Goal: Task Accomplishment & Management: Complete application form

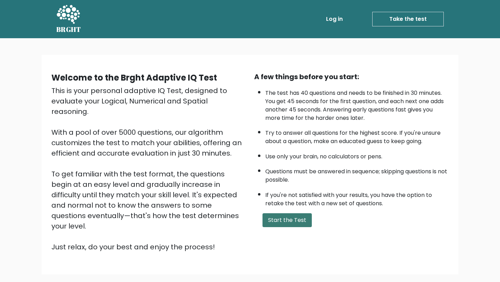
click at [292, 219] on button "Start the Test" at bounding box center [286, 220] width 49 height 14
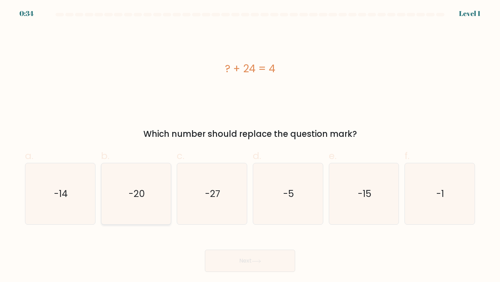
click at [137, 204] on icon "-20" at bounding box center [136, 193] width 61 height 61
click at [250, 145] on input "b. -20" at bounding box center [250, 143] width 0 height 5
radio input "true"
click at [249, 263] on button "Next" at bounding box center [250, 261] width 90 height 22
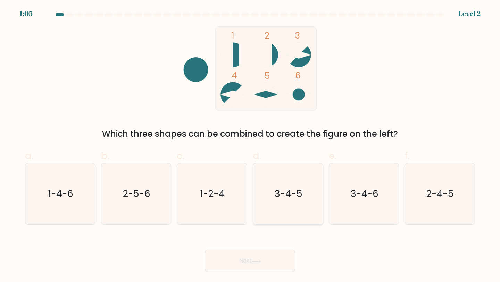
click at [297, 198] on text "3-4-5" at bounding box center [289, 193] width 28 height 13
click at [250, 145] on input "d. 3-4-5" at bounding box center [250, 143] width 0 height 5
radio input "true"
click at [265, 257] on button "Next" at bounding box center [250, 261] width 90 height 22
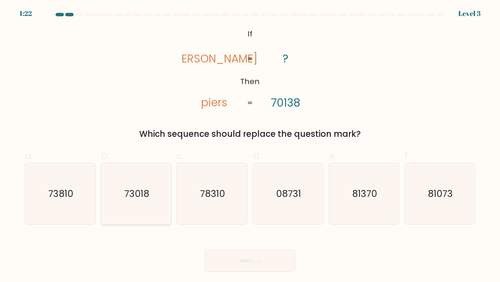
click at [143, 201] on icon "73018" at bounding box center [136, 193] width 61 height 61
click at [250, 145] on input "b. 73018" at bounding box center [250, 143] width 0 height 5
radio input "true"
click at [237, 258] on button "Next" at bounding box center [250, 261] width 90 height 22
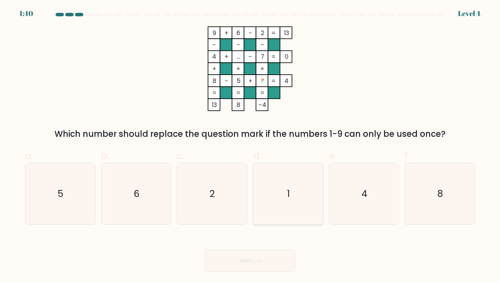
click at [286, 185] on icon "1" at bounding box center [287, 193] width 61 height 61
click at [250, 145] on input "d. 1" at bounding box center [250, 143] width 0 height 5
radio input "true"
click at [260, 267] on button "Next" at bounding box center [250, 261] width 90 height 22
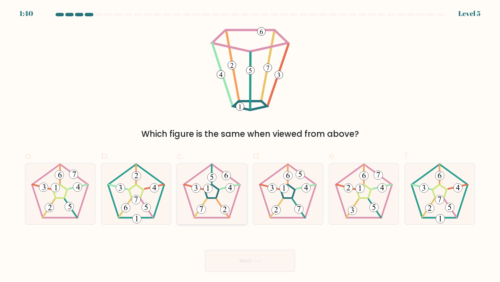
click at [210, 193] on icon at bounding box center [211, 193] width 61 height 61
click at [250, 145] on input "c." at bounding box center [250, 143] width 0 height 5
radio input "true"
click at [249, 259] on button "Next" at bounding box center [250, 261] width 90 height 22
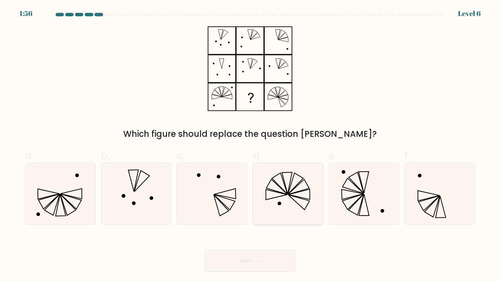
click at [287, 177] on icon at bounding box center [287, 193] width 61 height 61
click at [250, 145] on input "d." at bounding box center [250, 143] width 0 height 5
radio input "true"
click at [249, 258] on button "Next" at bounding box center [250, 261] width 90 height 22
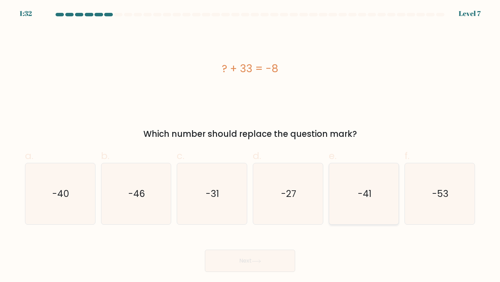
click at [358, 194] on text "-41" at bounding box center [365, 193] width 14 height 13
click at [250, 145] on input "e. -41" at bounding box center [250, 143] width 0 height 5
radio input "true"
click at [253, 255] on button "Next" at bounding box center [250, 261] width 90 height 22
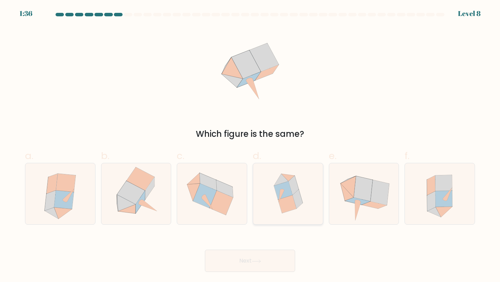
click at [288, 195] on icon at bounding box center [283, 190] width 18 height 18
click at [250, 145] on input "d." at bounding box center [250, 143] width 0 height 5
radio input "true"
click at [260, 260] on icon at bounding box center [256, 261] width 9 height 4
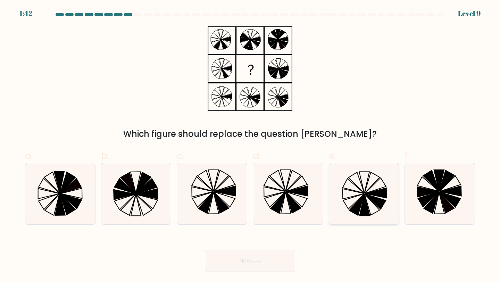
click at [365, 184] on icon at bounding box center [363, 193] width 61 height 61
click at [250, 145] on input "e." at bounding box center [250, 143] width 0 height 5
radio input "true"
click at [245, 259] on button "Next" at bounding box center [250, 261] width 90 height 22
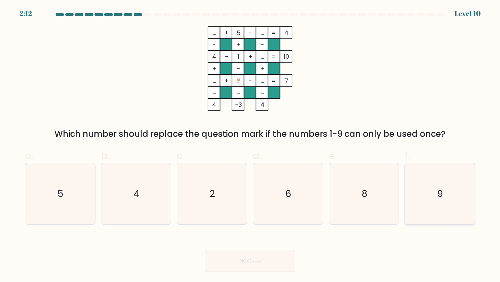
click at [432, 190] on icon "9" at bounding box center [439, 193] width 61 height 61
click at [250, 145] on input "f. 9" at bounding box center [250, 143] width 0 height 5
radio input "true"
click at [240, 258] on button "Next" at bounding box center [250, 261] width 90 height 22
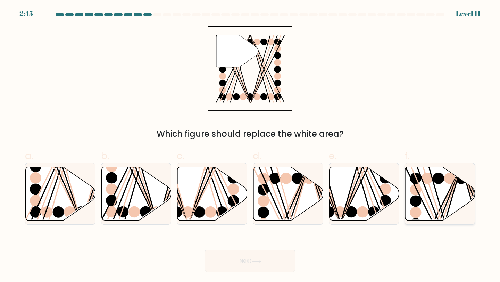
click at [424, 192] on icon at bounding box center [440, 193] width 70 height 53
click at [250, 145] on input "f." at bounding box center [250, 143] width 0 height 5
radio input "true"
click at [267, 261] on button "Next" at bounding box center [250, 261] width 90 height 22
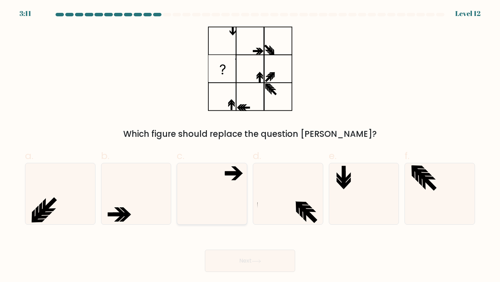
click at [223, 192] on icon at bounding box center [211, 193] width 61 height 61
click at [250, 145] on input "c." at bounding box center [250, 143] width 0 height 5
radio input "true"
click at [254, 265] on button "Next" at bounding box center [250, 261] width 90 height 22
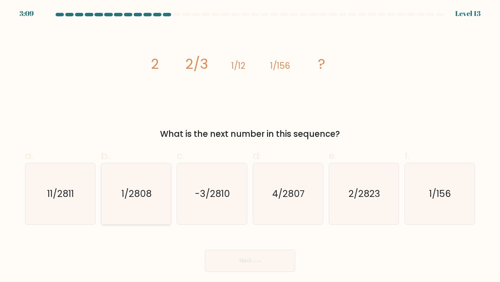
click at [155, 202] on icon "1/2808" at bounding box center [136, 193] width 61 height 61
click at [250, 145] on input "b. 1/2808" at bounding box center [250, 143] width 0 height 5
radio input "true"
click at [258, 261] on icon at bounding box center [256, 260] width 8 height 3
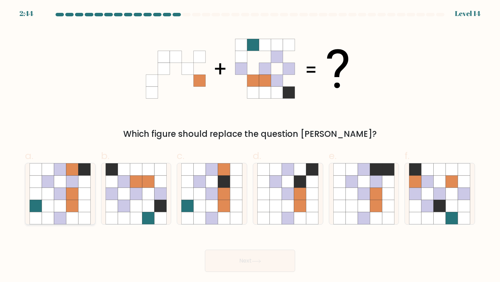
click at [55, 177] on icon at bounding box center [60, 181] width 12 height 12
click at [250, 145] on input "a." at bounding box center [250, 143] width 0 height 5
radio input "true"
click at [271, 258] on button "Next" at bounding box center [250, 261] width 90 height 22
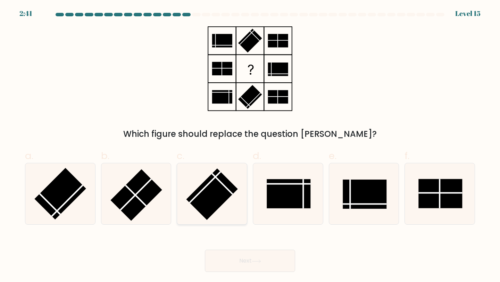
click at [221, 171] on icon at bounding box center [211, 193] width 61 height 61
click at [250, 145] on input "c." at bounding box center [250, 143] width 0 height 5
radio input "true"
click at [238, 255] on button "Next" at bounding box center [250, 261] width 90 height 22
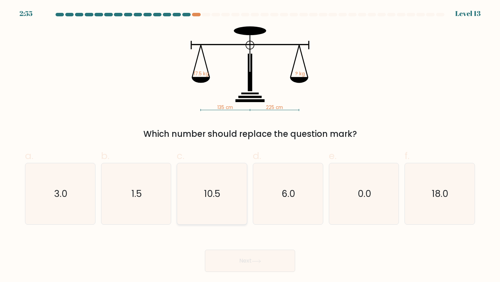
click at [231, 209] on icon "10.5" at bounding box center [211, 193] width 61 height 61
click at [250, 145] on input "c. 10.5" at bounding box center [250, 143] width 0 height 5
radio input "true"
click at [258, 259] on icon at bounding box center [256, 261] width 9 height 4
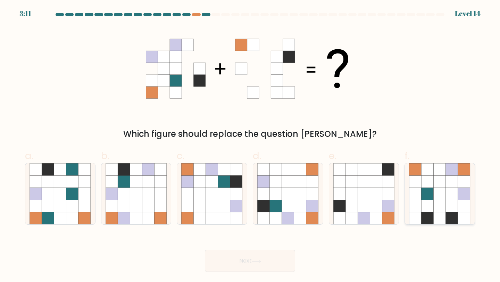
click at [449, 202] on icon at bounding box center [452, 206] width 12 height 12
click at [250, 145] on input "f." at bounding box center [250, 143] width 0 height 5
radio input "true"
click at [264, 262] on button "Next" at bounding box center [250, 261] width 90 height 22
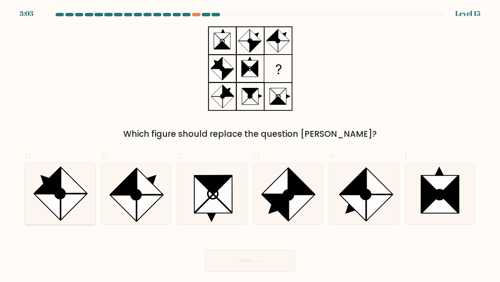
click at [63, 199] on icon at bounding box center [74, 207] width 26 height 26
click at [250, 145] on input "a." at bounding box center [250, 143] width 0 height 5
radio input "true"
click at [279, 262] on button "Next" at bounding box center [250, 261] width 90 height 22
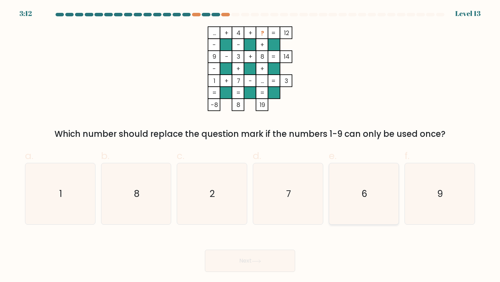
click at [355, 197] on icon "6" at bounding box center [363, 193] width 61 height 61
click at [250, 145] on input "e. 6" at bounding box center [250, 143] width 0 height 5
radio input "true"
click at [277, 256] on button "Next" at bounding box center [250, 261] width 90 height 22
click at [269, 259] on button "Next" at bounding box center [250, 261] width 90 height 22
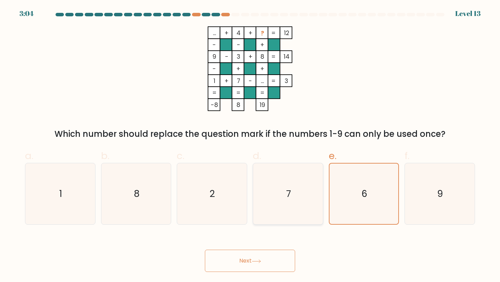
drag, startPoint x: 186, startPoint y: 109, endPoint x: 304, endPoint y: 170, distance: 132.4
click at [196, 111] on div "... + 4 + ? 12 - - + 9 - 3 + 8 14 - + + 1 + 7 - ... = 3 = = = = -8 8 19 = Which…" at bounding box center [250, 83] width 458 height 114
click at [362, 175] on icon "6" at bounding box center [364, 194] width 61 height 61
click at [250, 145] on input "e. 6" at bounding box center [250, 143] width 0 height 5
click at [270, 262] on button "Next" at bounding box center [250, 261] width 90 height 22
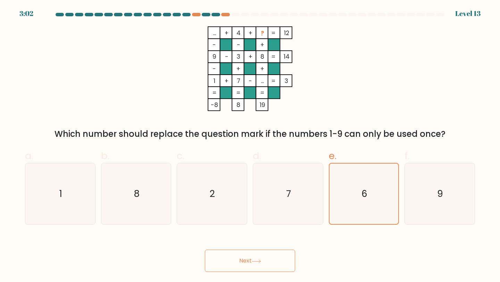
click at [250, 262] on button "Next" at bounding box center [250, 261] width 90 height 22
click at [217, 210] on icon "2" at bounding box center [211, 193] width 61 height 61
click at [250, 145] on input "c. 2" at bounding box center [250, 143] width 0 height 5
radio input "true"
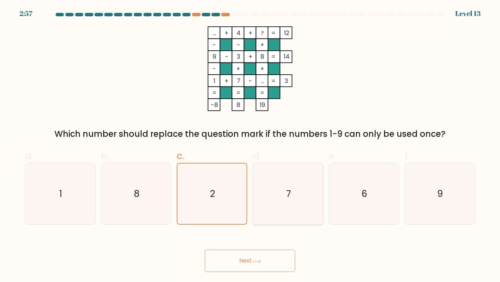
click at [316, 199] on icon "7" at bounding box center [287, 193] width 61 height 61
click at [250, 145] on input "d. 7" at bounding box center [250, 143] width 0 height 5
radio input "true"
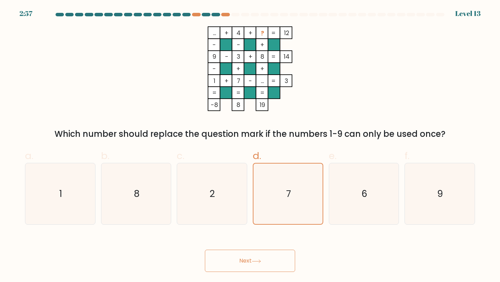
click at [258, 263] on button "Next" at bounding box center [250, 261] width 90 height 22
click at [394, 190] on icon "6" at bounding box center [363, 193] width 61 height 61
click at [250, 145] on input "e. 6" at bounding box center [250, 143] width 0 height 5
radio input "true"
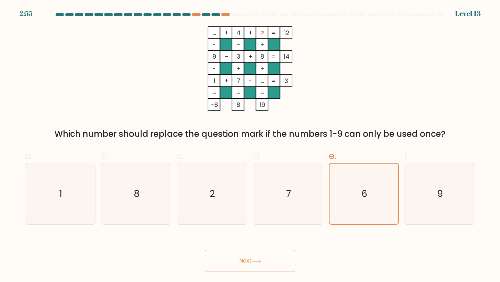
click at [235, 258] on button "Next" at bounding box center [250, 261] width 90 height 22
click at [229, 13] on at bounding box center [250, 14] width 390 height 3
click at [227, 15] on div at bounding box center [225, 14] width 8 height 3
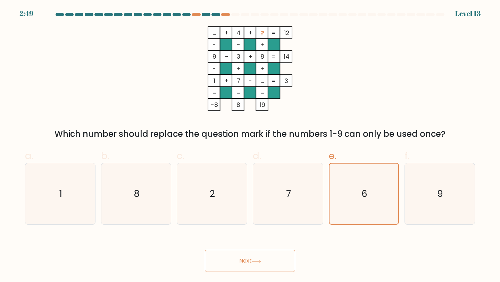
click at [241, 265] on button "Next" at bounding box center [250, 261] width 90 height 22
click at [210, 182] on icon "2" at bounding box center [211, 193] width 61 height 61
click at [250, 145] on input "c. 2" at bounding box center [250, 143] width 0 height 5
radio input "true"
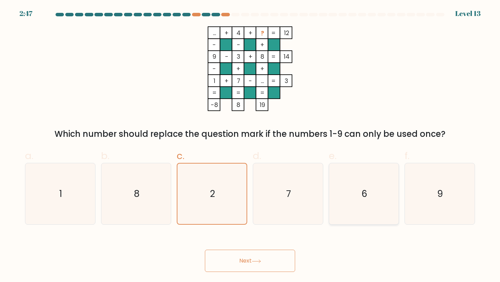
click at [342, 192] on icon "6" at bounding box center [363, 193] width 61 height 61
click at [250, 145] on input "e. 6" at bounding box center [250, 143] width 0 height 5
radio input "true"
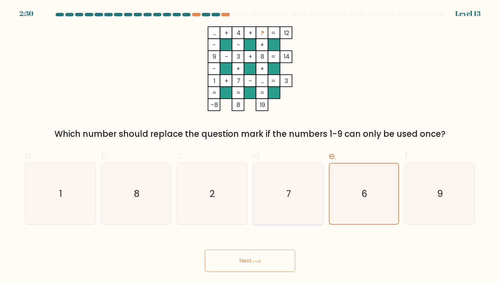
click at [308, 201] on icon "7" at bounding box center [287, 193] width 61 height 61
click at [250, 145] on input "d. 7" at bounding box center [250, 143] width 0 height 5
radio input "true"
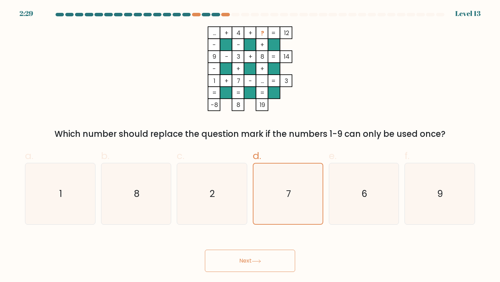
click at [262, 259] on button "Next" at bounding box center [250, 261] width 90 height 22
click at [368, 203] on icon "6" at bounding box center [363, 193] width 61 height 61
click at [250, 145] on input "e. 6" at bounding box center [250, 143] width 0 height 5
radio input "true"
click at [379, 203] on icon "6" at bounding box center [363, 193] width 61 height 61
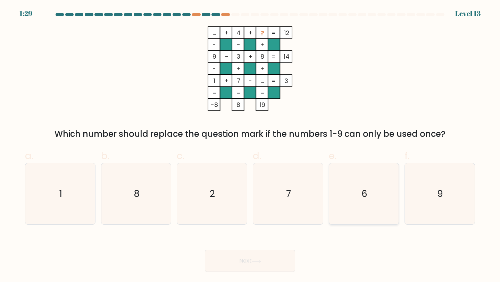
click at [250, 145] on input "e. 6" at bounding box center [250, 143] width 0 height 5
radio input "true"
click at [253, 271] on button "Next" at bounding box center [250, 261] width 90 height 22
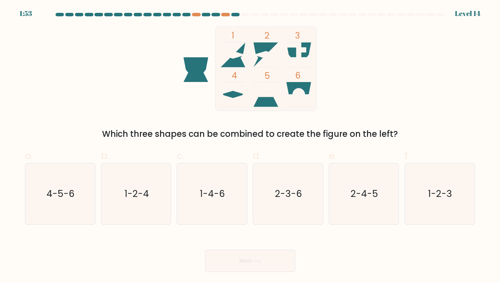
click at [236, 67] on icon at bounding box center [232, 54] width 25 height 25
click at [146, 208] on icon "1-2-4" at bounding box center [136, 193] width 61 height 61
click at [250, 145] on input "b. 1-2-4" at bounding box center [250, 143] width 0 height 5
radio input "true"
click at [230, 261] on button "Next" at bounding box center [250, 261] width 90 height 22
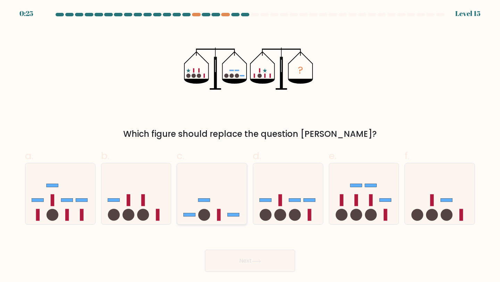
click at [212, 212] on icon at bounding box center [212, 194] width 70 height 58
click at [250, 145] on input "c." at bounding box center [250, 143] width 0 height 5
radio input "true"
click at [247, 265] on button "Next" at bounding box center [250, 261] width 90 height 22
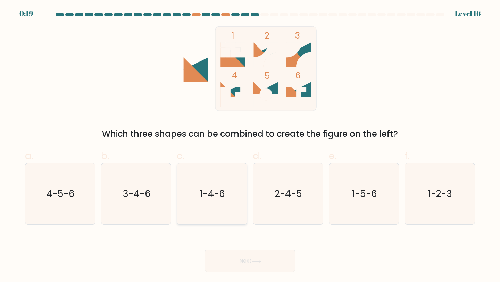
click at [225, 182] on icon "1-4-6" at bounding box center [211, 193] width 61 height 61
click at [250, 145] on input "c. 1-4-6" at bounding box center [250, 143] width 0 height 5
radio input "true"
click at [252, 266] on button "Next" at bounding box center [250, 261] width 90 height 22
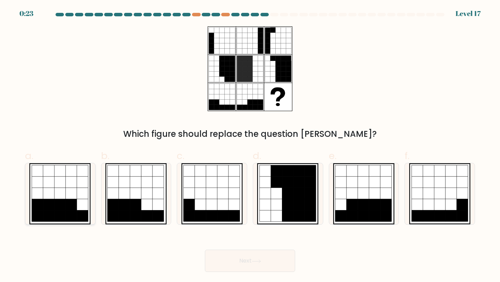
click at [82, 211] on icon at bounding box center [82, 215] width 11 height 11
click at [250, 145] on input "a." at bounding box center [250, 143] width 0 height 5
radio input "true"
click at [276, 267] on button "Next" at bounding box center [250, 261] width 90 height 22
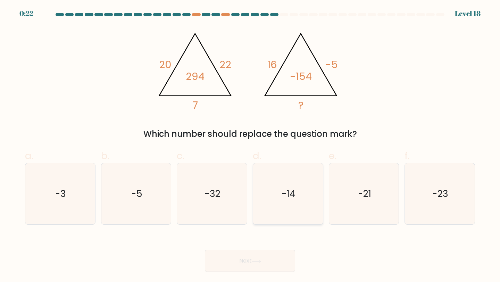
click at [301, 185] on icon "-14" at bounding box center [287, 193] width 61 height 61
click at [250, 145] on input "d. -14" at bounding box center [250, 143] width 0 height 5
radio input "true"
click at [272, 258] on button "Next" at bounding box center [250, 261] width 90 height 22
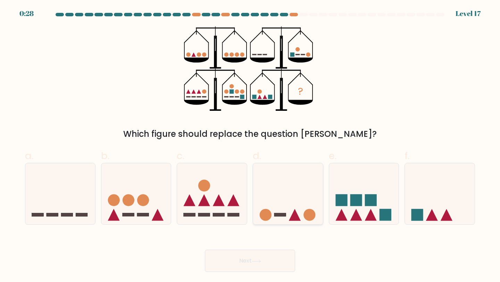
click at [297, 196] on icon at bounding box center [288, 194] width 70 height 58
click at [250, 145] on input "d." at bounding box center [250, 143] width 0 height 5
radio input "true"
click at [150, 209] on icon at bounding box center [136, 194] width 70 height 58
click at [250, 145] on input "b." at bounding box center [250, 143] width 0 height 5
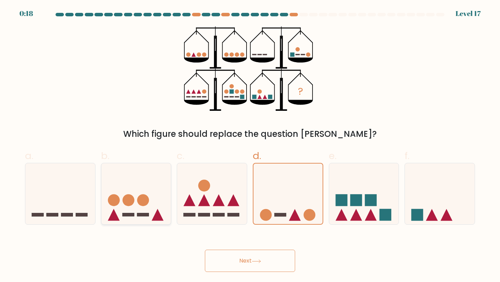
radio input "true"
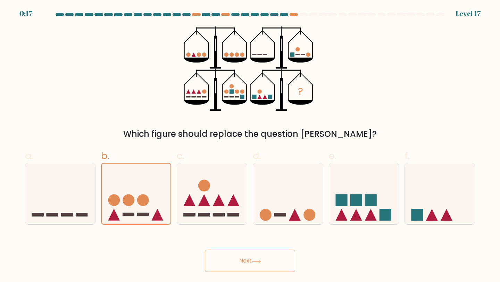
click at [250, 256] on button "Next" at bounding box center [250, 261] width 90 height 22
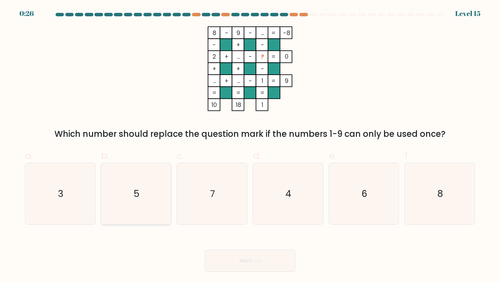
click at [140, 196] on icon "5" at bounding box center [136, 193] width 61 height 61
click at [250, 145] on input "b. 5" at bounding box center [250, 143] width 0 height 5
radio input "true"
click at [240, 254] on button "Next" at bounding box center [250, 261] width 90 height 22
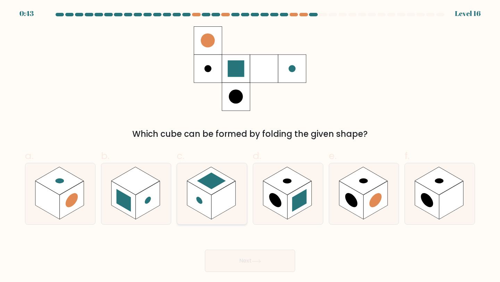
click at [236, 202] on icon at bounding box center [212, 193] width 70 height 61
click at [250, 145] on input "c." at bounding box center [250, 143] width 0 height 5
radio input "true"
click at [262, 257] on button "Next" at bounding box center [250, 261] width 90 height 22
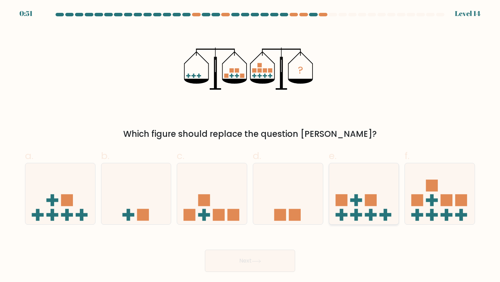
click at [338, 207] on icon at bounding box center [364, 194] width 70 height 58
click at [250, 145] on input "e." at bounding box center [250, 143] width 0 height 5
radio input "true"
click at [277, 257] on button "Next" at bounding box center [250, 261] width 90 height 22
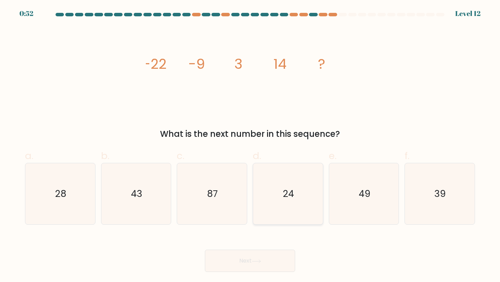
click at [281, 208] on icon "24" at bounding box center [287, 193] width 61 height 61
click at [250, 145] on input "d. 24" at bounding box center [250, 143] width 0 height 5
radio input "true"
click at [271, 269] on button "Next" at bounding box center [250, 261] width 90 height 22
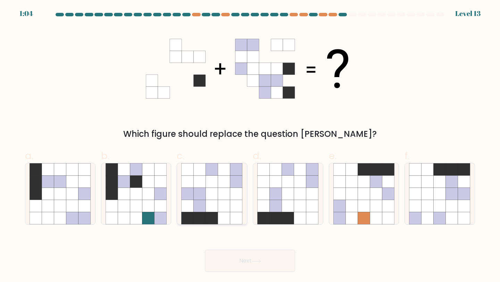
click at [193, 201] on icon at bounding box center [188, 206] width 12 height 12
click at [250, 145] on input "c." at bounding box center [250, 143] width 0 height 5
radio input "true"
click at [245, 259] on button "Next" at bounding box center [250, 261] width 90 height 22
click at [260, 262] on icon at bounding box center [256, 261] width 9 height 4
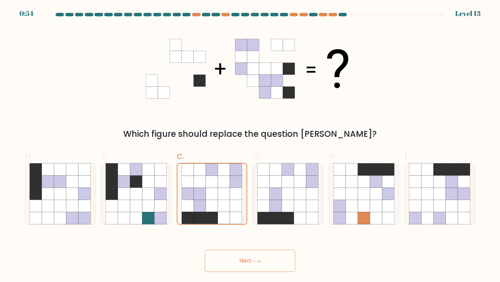
click at [241, 254] on button "Next" at bounding box center [250, 261] width 90 height 22
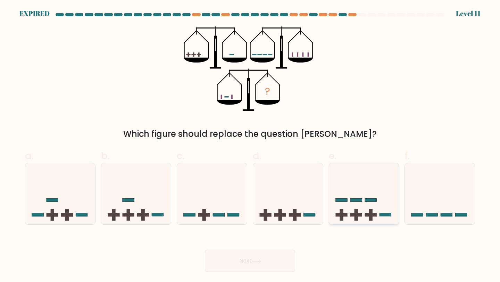
click at [360, 186] on icon at bounding box center [364, 194] width 70 height 58
click at [250, 145] on input "e." at bounding box center [250, 143] width 0 height 5
radio input "true"
click at [266, 256] on button "Next" at bounding box center [250, 261] width 90 height 22
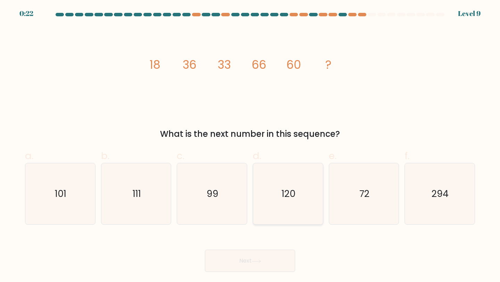
click at [275, 188] on icon "120" at bounding box center [287, 193] width 61 height 61
click at [250, 145] on input "d. 120" at bounding box center [250, 143] width 0 height 5
radio input "true"
click at [257, 257] on button "Next" at bounding box center [250, 261] width 90 height 22
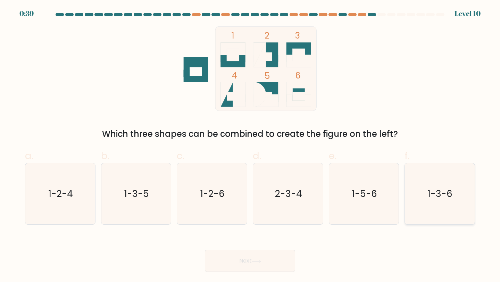
click at [462, 203] on icon "1-3-6" at bounding box center [439, 193] width 61 height 61
click at [250, 145] on input "f. 1-3-6" at bounding box center [250, 143] width 0 height 5
radio input "true"
click at [256, 262] on icon at bounding box center [256, 261] width 9 height 4
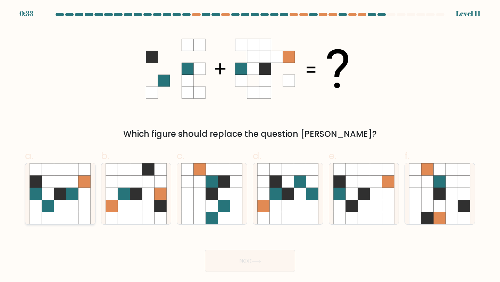
click at [75, 212] on icon at bounding box center [72, 218] width 12 height 12
click at [250, 145] on input "a." at bounding box center [250, 143] width 0 height 5
radio input "true"
click at [268, 267] on button "Next" at bounding box center [250, 261] width 90 height 22
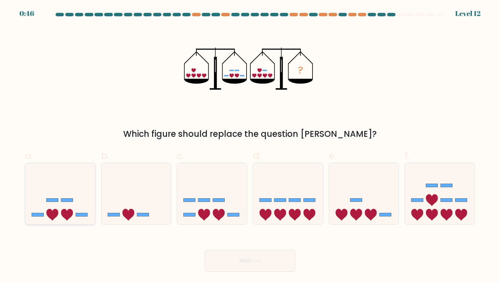
click at [55, 209] on icon at bounding box center [53, 215] width 12 height 12
click at [250, 145] on input "a." at bounding box center [250, 143] width 0 height 5
radio input "true"
click at [234, 257] on button "Next" at bounding box center [250, 261] width 90 height 22
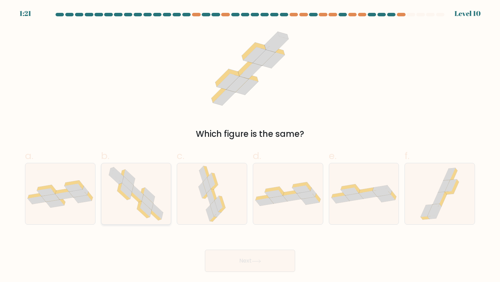
click at [143, 216] on icon at bounding box center [136, 193] width 62 height 61
click at [250, 145] on input "b." at bounding box center [250, 143] width 0 height 5
radio input "true"
click at [240, 257] on button "Next" at bounding box center [250, 261] width 90 height 22
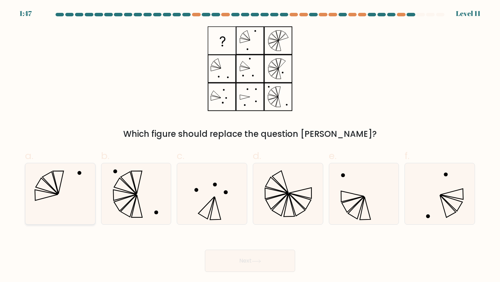
click at [63, 184] on icon at bounding box center [60, 193] width 61 height 61
click at [250, 145] on input "a." at bounding box center [250, 143] width 0 height 5
radio input "true"
click at [241, 269] on button "Next" at bounding box center [250, 261] width 90 height 22
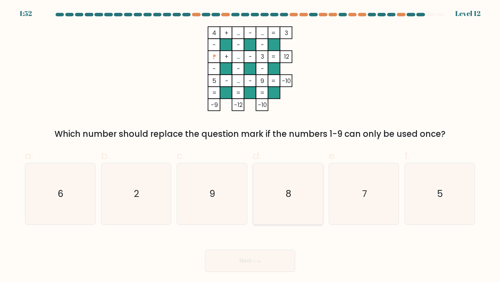
click at [318, 210] on icon "8" at bounding box center [287, 193] width 61 height 61
click at [250, 145] on input "d. 8" at bounding box center [250, 143] width 0 height 5
radio input "true"
click at [266, 255] on button "Next" at bounding box center [250, 261] width 90 height 22
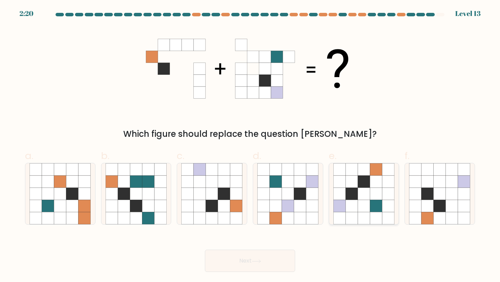
click at [355, 208] on icon at bounding box center [351, 206] width 12 height 12
click at [250, 145] on input "e." at bounding box center [250, 143] width 0 height 5
radio input "true"
click at [270, 253] on button "Next" at bounding box center [250, 261] width 90 height 22
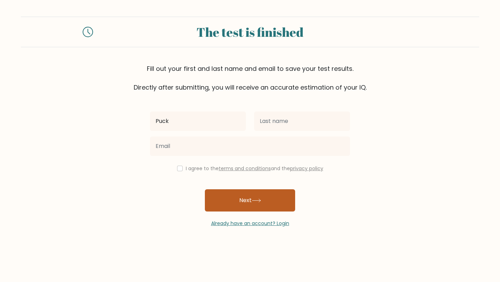
type input "Puck"
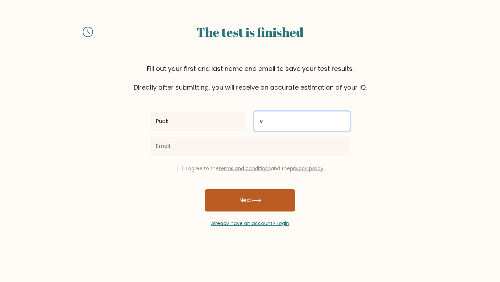
type input "van Ommen"
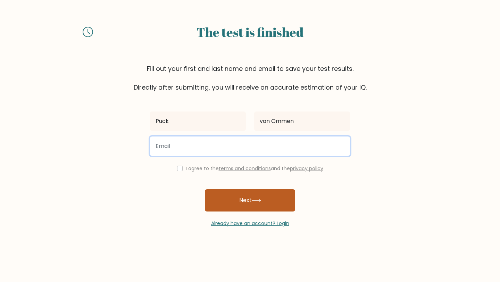
type input "[EMAIL_ADDRESS][DOMAIN_NAME]"
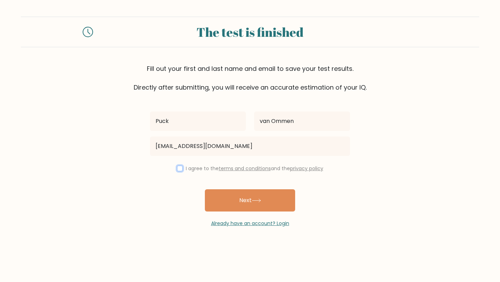
click at [178, 170] on input "checkbox" at bounding box center [180, 169] width 6 height 6
checkbox input "true"
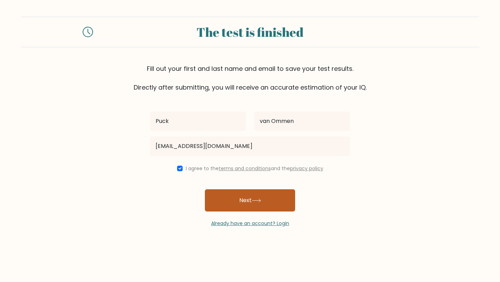
click at [229, 197] on button "Next" at bounding box center [250, 200] width 90 height 22
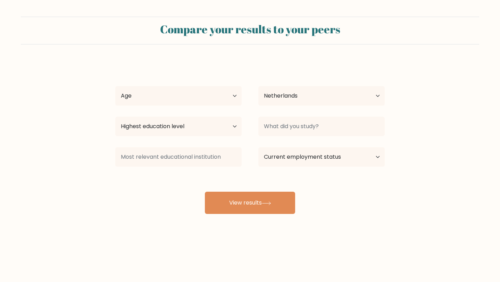
select select "NL"
click at [217, 105] on select "Age Under [DEMOGRAPHIC_DATA] [DEMOGRAPHIC_DATA] [DEMOGRAPHIC_DATA] [DEMOGRAPHIC…" at bounding box center [178, 95] width 126 height 19
select select "25_34"
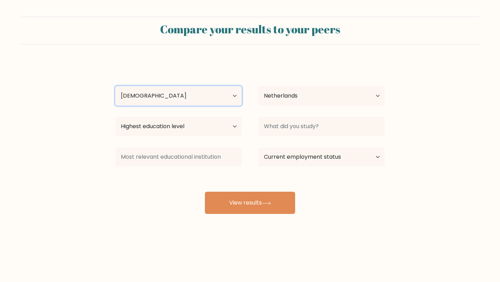
click at [115, 86] on select "Age Under [DEMOGRAPHIC_DATA] [DEMOGRAPHIC_DATA] [DEMOGRAPHIC_DATA] [DEMOGRAPHIC…" at bounding box center [178, 95] width 126 height 19
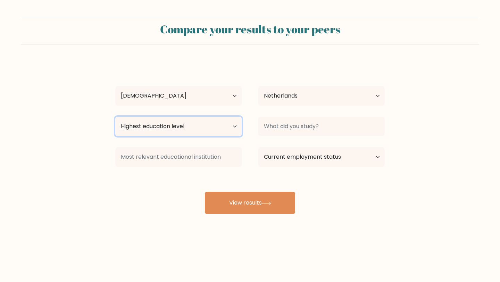
click at [214, 129] on select "Highest education level No schooling Primary Lower Secondary Upper Secondary Oc…" at bounding box center [178, 126] width 126 height 19
select select "masters_degree"
click at [115, 117] on select "Highest education level No schooling Primary Lower Secondary Upper Secondary Oc…" at bounding box center [178, 126] width 126 height 19
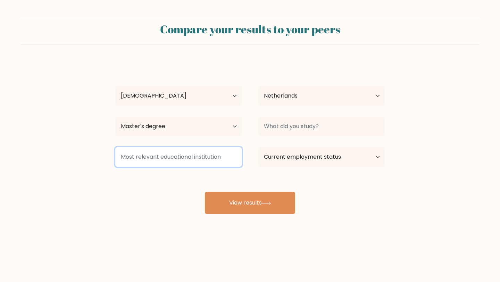
click at [200, 152] on input at bounding box center [178, 156] width 126 height 19
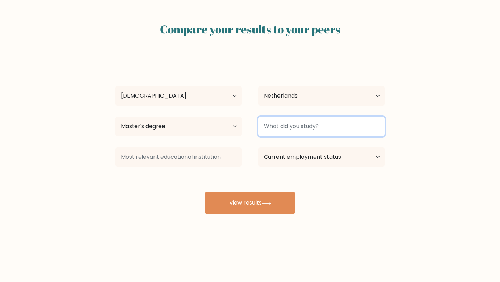
click at [312, 128] on input at bounding box center [321, 126] width 126 height 19
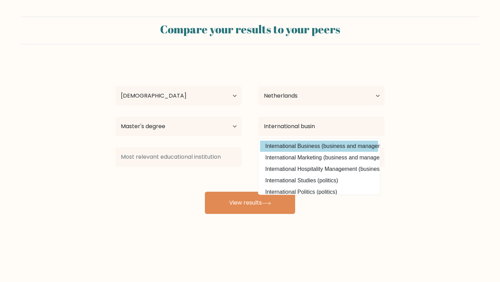
click at [325, 147] on option "International Business (business and management)" at bounding box center [319, 146] width 118 height 11
type input "International Business"
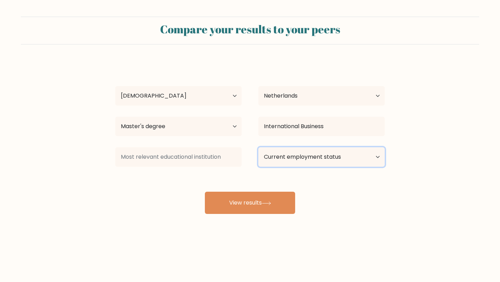
click at [320, 159] on select "Current employment status Employed Student Retired Other / prefer not to answer" at bounding box center [321, 156] width 126 height 19
select select "other"
click at [258, 147] on select "Current employment status Employed Student Retired Other / prefer not to answer" at bounding box center [321, 156] width 126 height 19
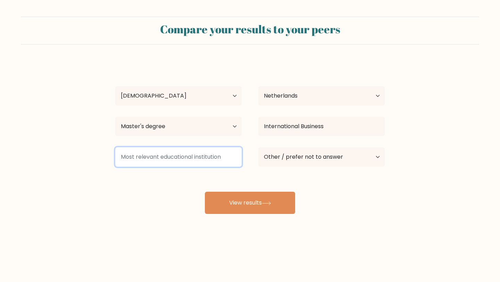
click at [227, 154] on input at bounding box center [178, 156] width 126 height 19
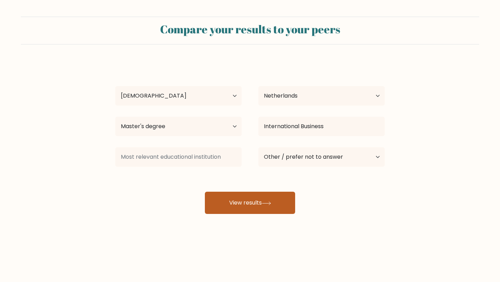
click at [251, 208] on button "View results" at bounding box center [250, 203] width 90 height 22
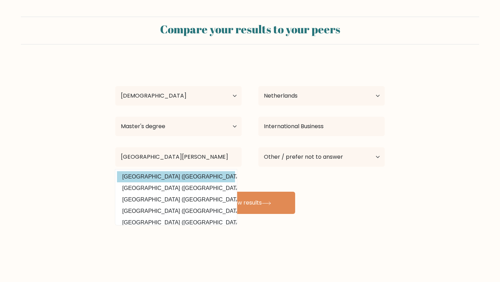
click at [218, 180] on option "Vrije Universiteit Amsterdam (Netherlands)" at bounding box center [176, 176] width 118 height 11
type input "[GEOGRAPHIC_DATA]"
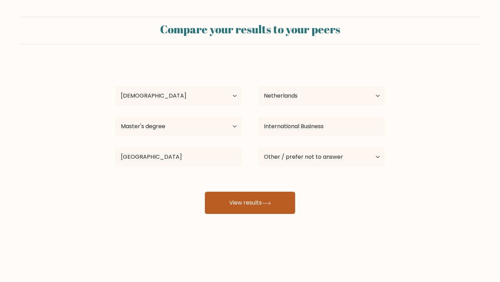
click at [248, 201] on button "View results" at bounding box center [250, 203] width 90 height 22
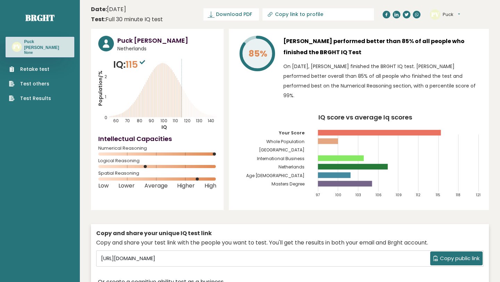
click at [44, 95] on link "Test Results" at bounding box center [30, 98] width 42 height 7
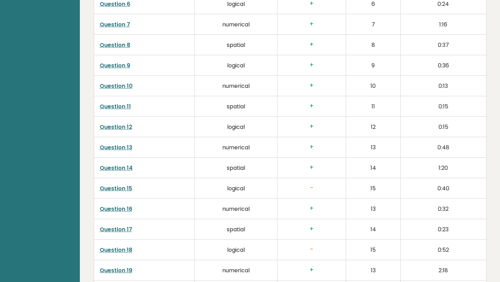
scroll to position [1269, 0]
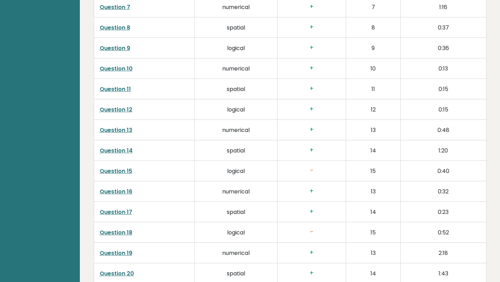
click at [124, 167] on link "Question 15" at bounding box center [116, 171] width 33 height 8
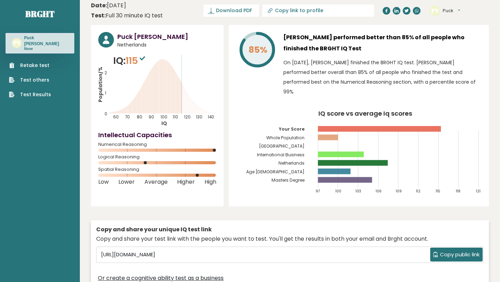
scroll to position [0, 0]
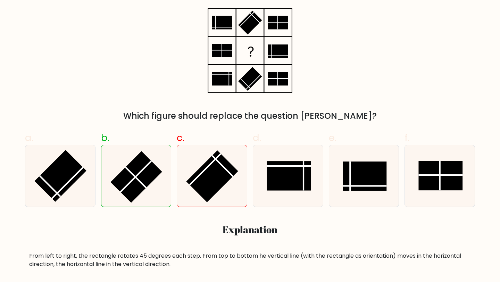
scroll to position [130, 0]
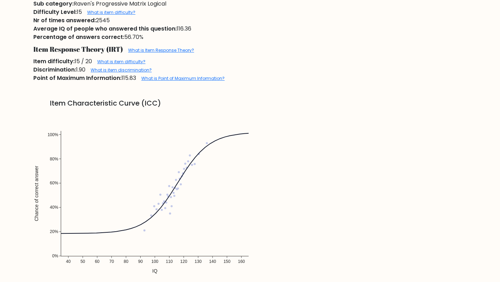
scroll to position [370, 0]
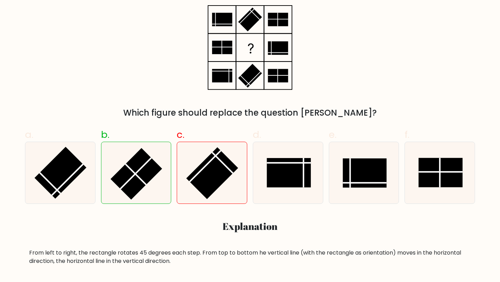
scroll to position [132, 0]
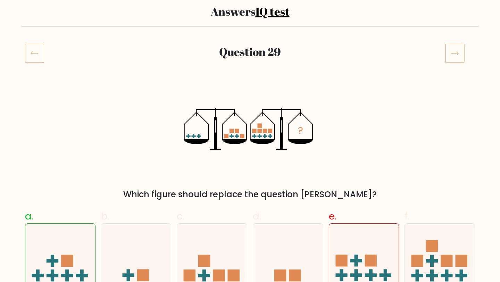
scroll to position [57, 0]
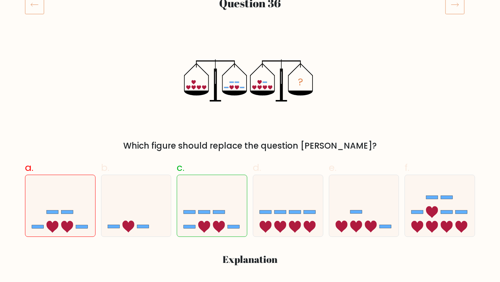
scroll to position [116, 0]
